Goal: Check status: Check status

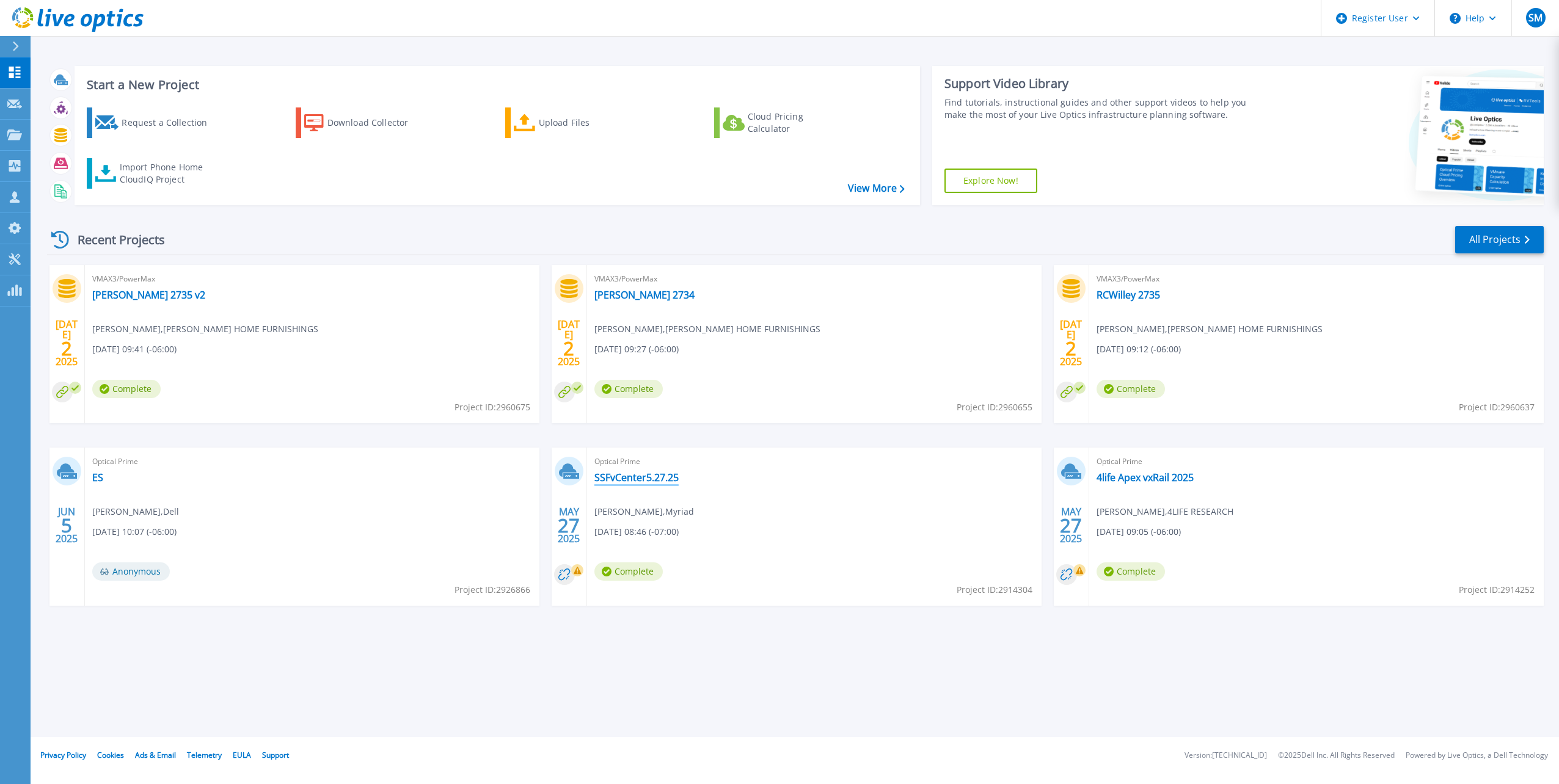
click at [639, 478] on link "SSFvCenter5.27.25" at bounding box center [636, 478] width 84 height 12
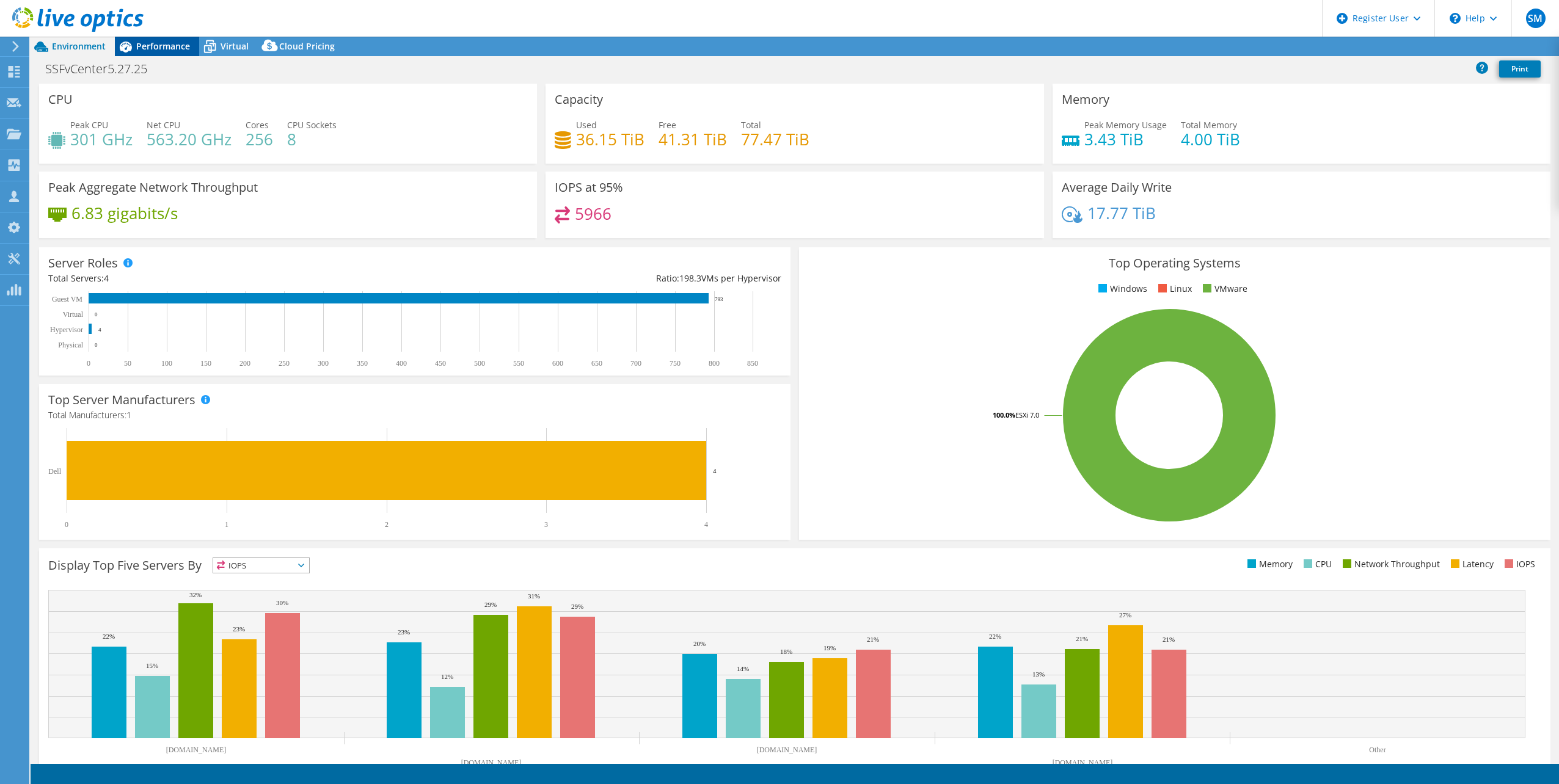
click at [174, 44] on span "Performance" at bounding box center [163, 46] width 54 height 11
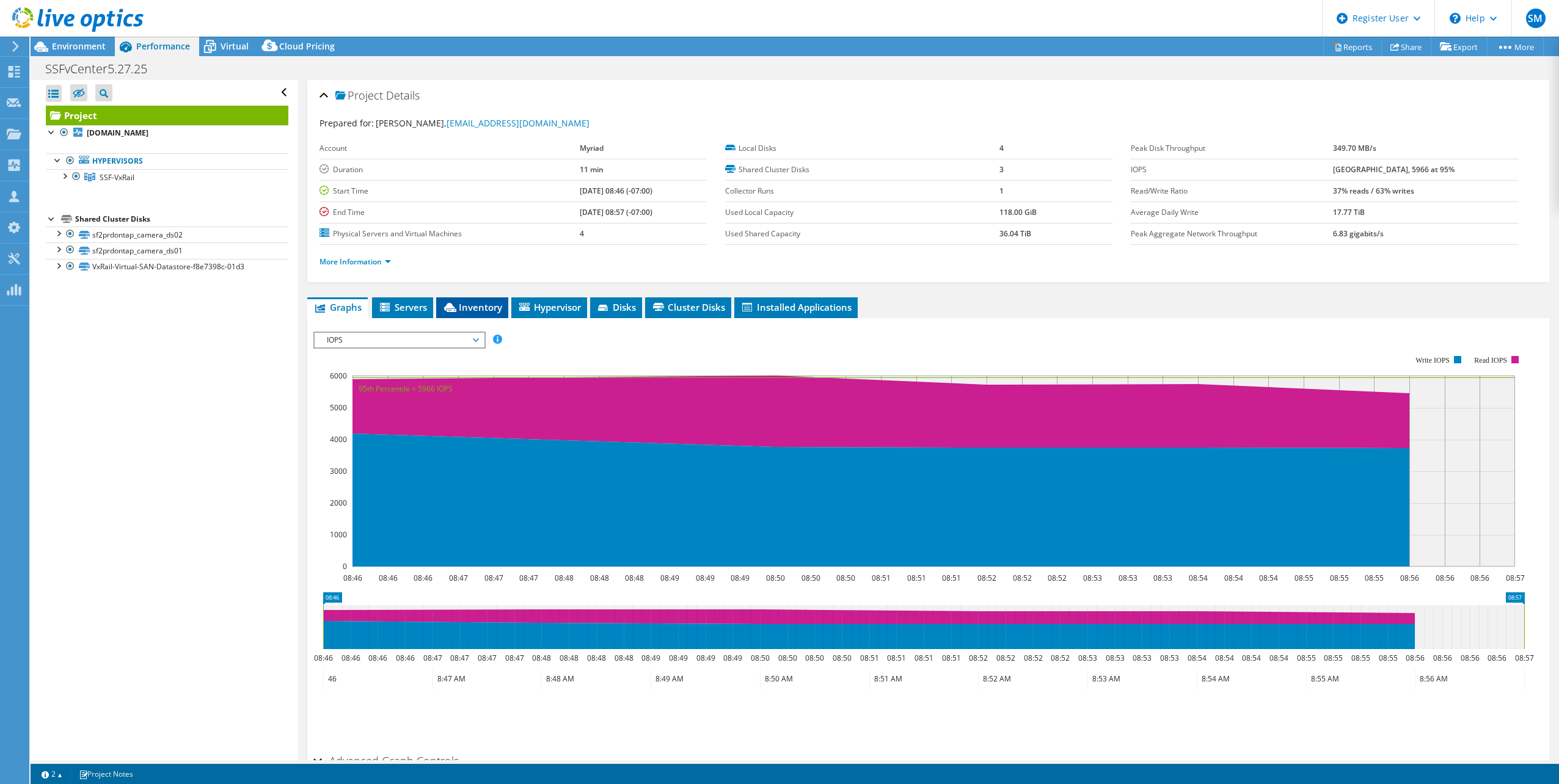
click at [468, 302] on span "Inventory" at bounding box center [472, 307] width 60 height 12
